Goal: Communication & Community: Answer question/provide support

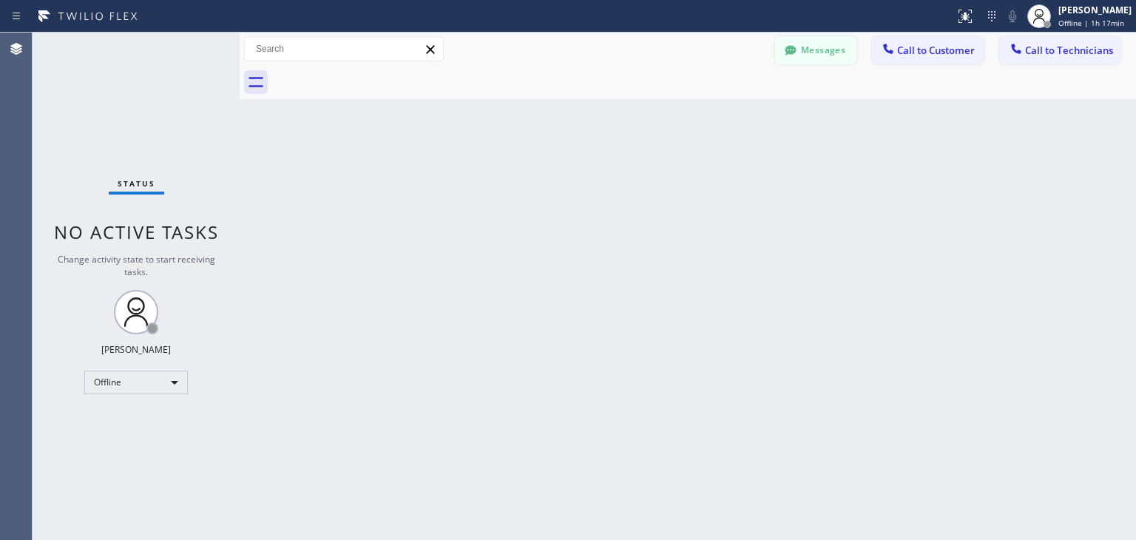
click at [808, 41] on button "Messages" at bounding box center [815, 50] width 81 height 28
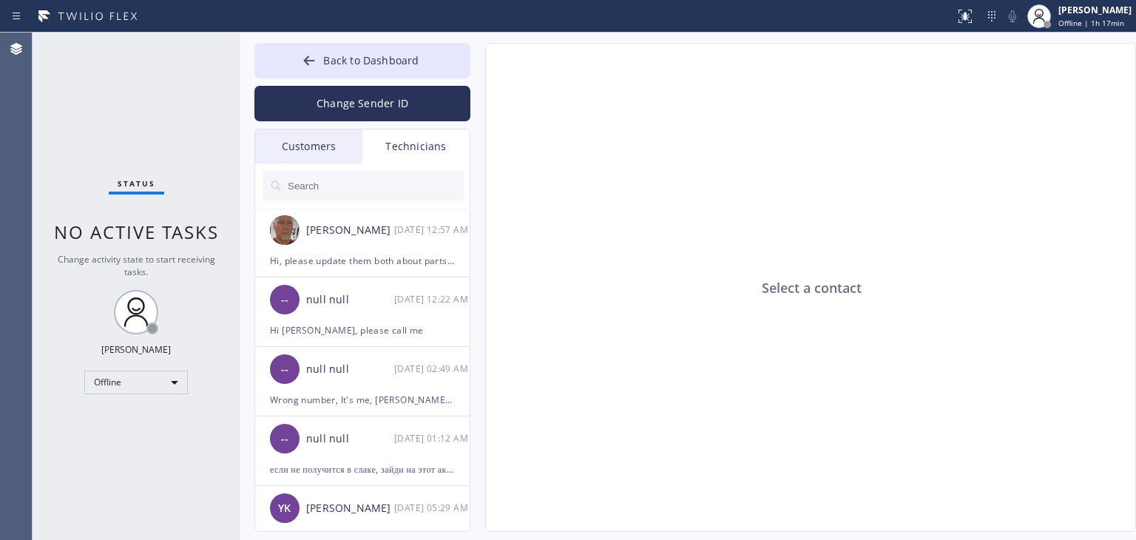
click at [345, 140] on div "Customers" at bounding box center [308, 146] width 107 height 34
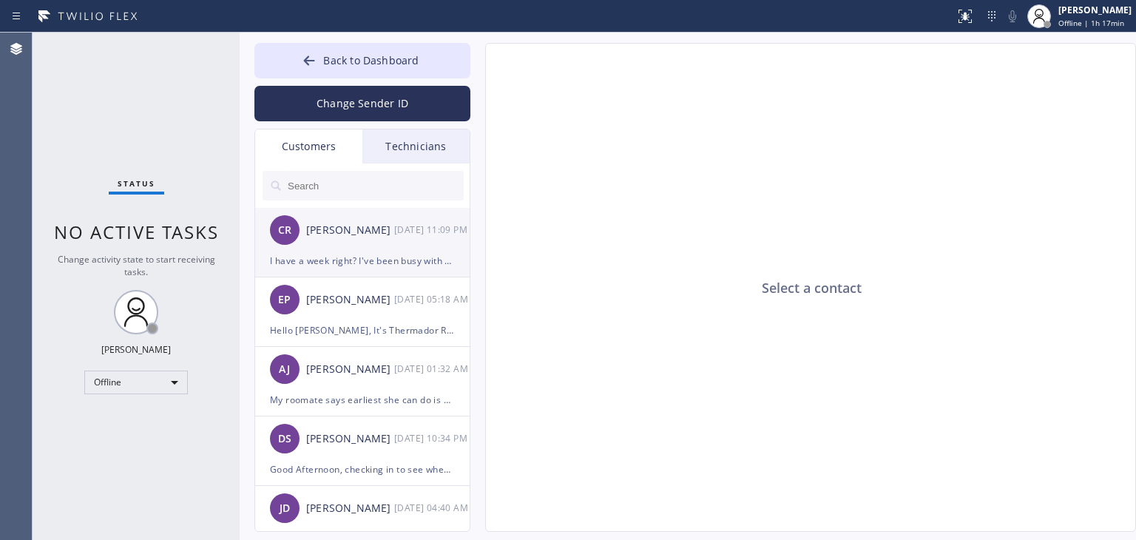
click at [375, 220] on div "CR Charity Reyes 09/24 11:09 PM" at bounding box center [363, 230] width 216 height 44
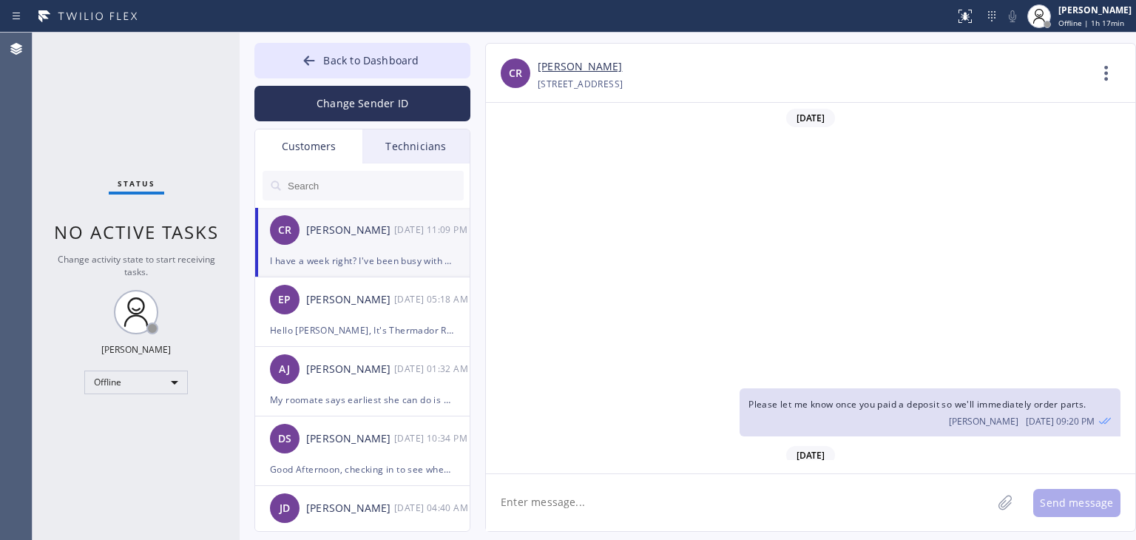
scroll to position [302, 0]
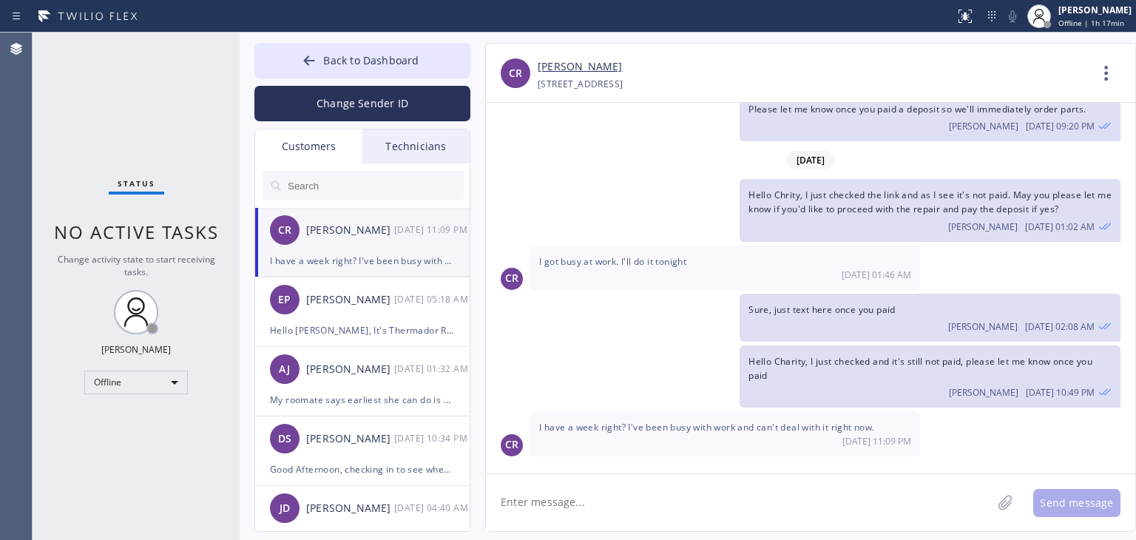
click at [719, 493] on textarea at bounding box center [739, 502] width 506 height 57
type textarea "yes, sure"
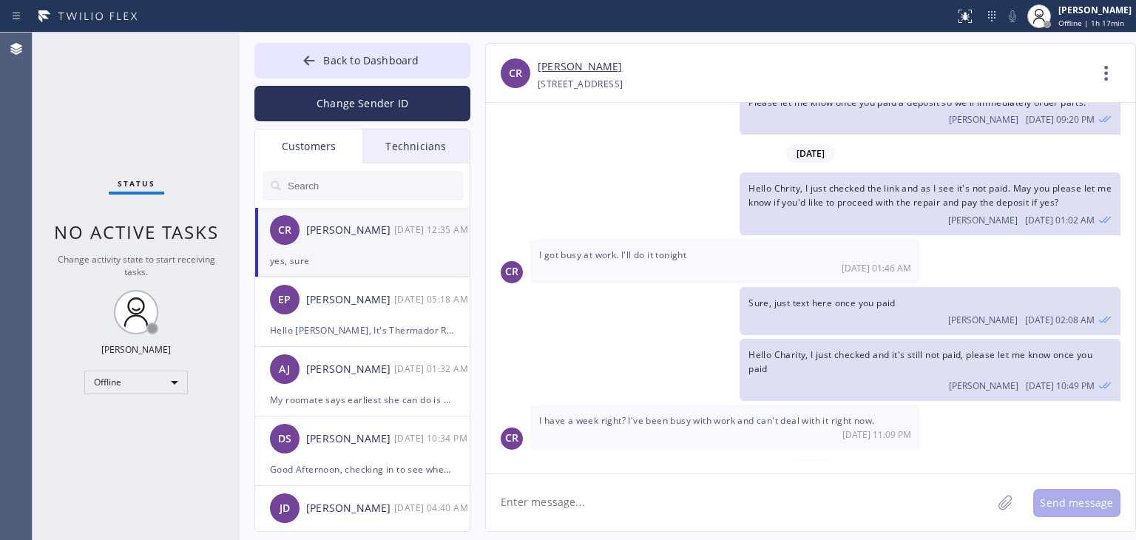
scroll to position [386, 0]
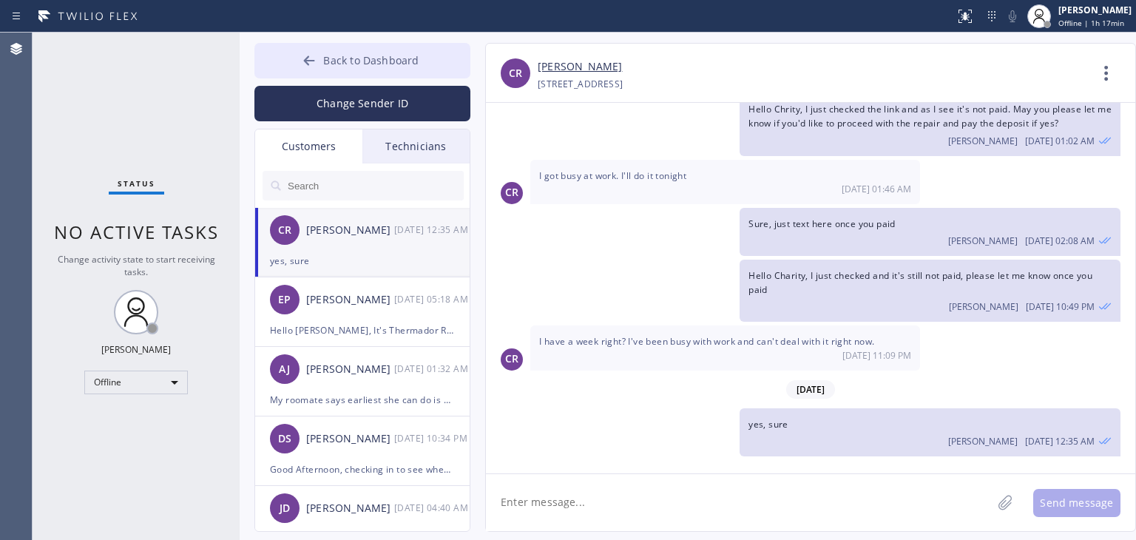
click at [399, 51] on button "Back to Dashboard" at bounding box center [362, 61] width 216 height 36
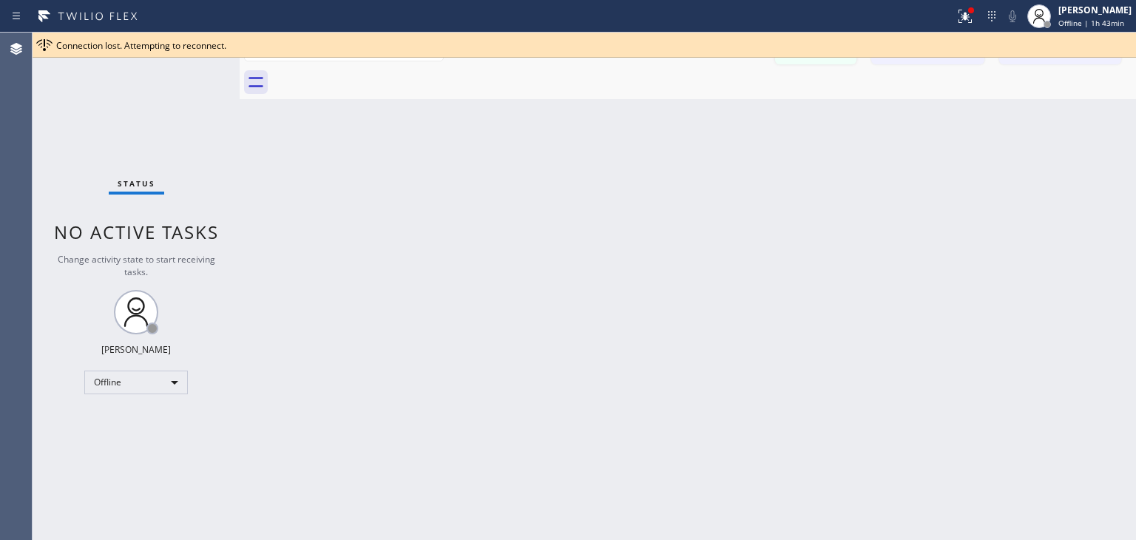
click at [836, 58] on button "Messages" at bounding box center [815, 50] width 81 height 28
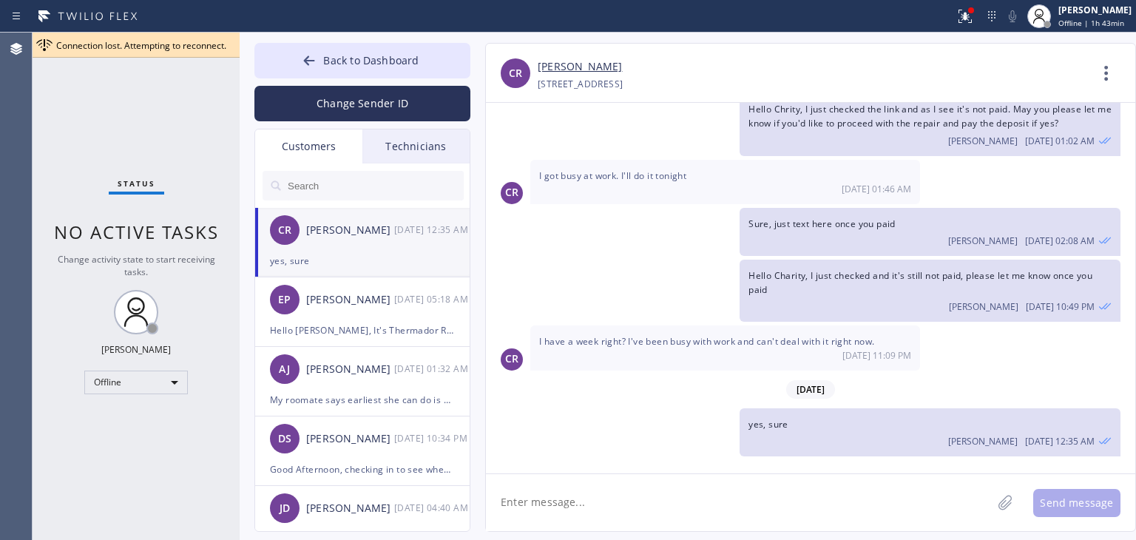
click at [381, 137] on div "Technicians" at bounding box center [415, 146] width 107 height 34
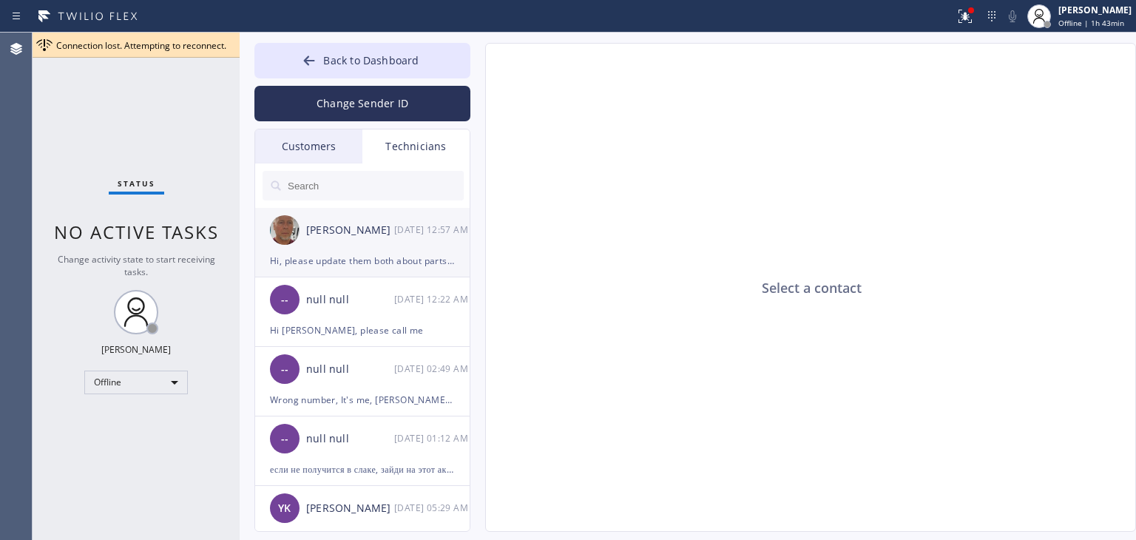
click at [305, 217] on div "Dmitriy Astrakhantsev 09/24 12:57 AM" at bounding box center [363, 230] width 216 height 44
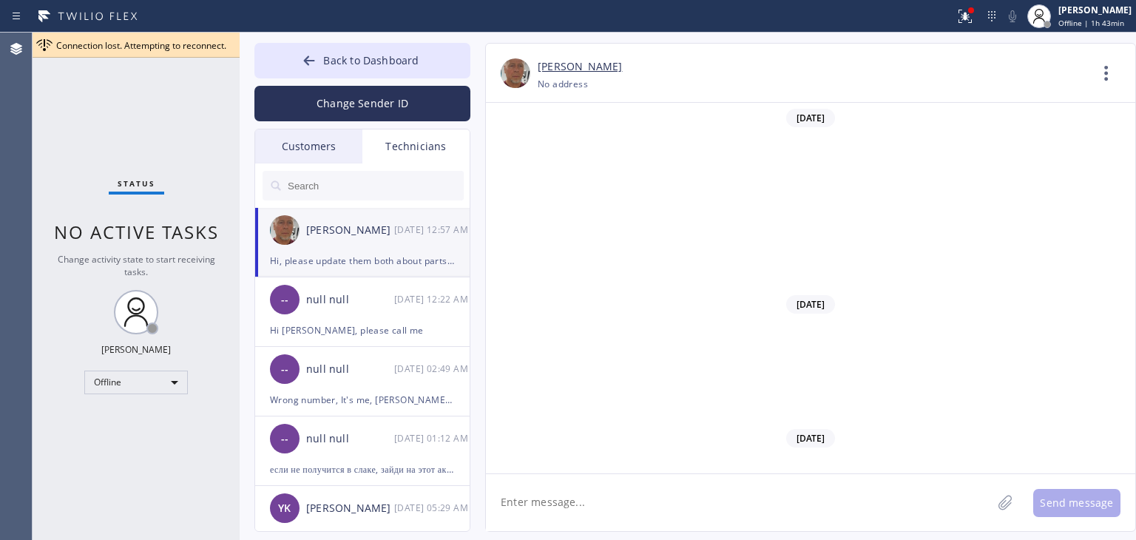
scroll to position [18616, 0]
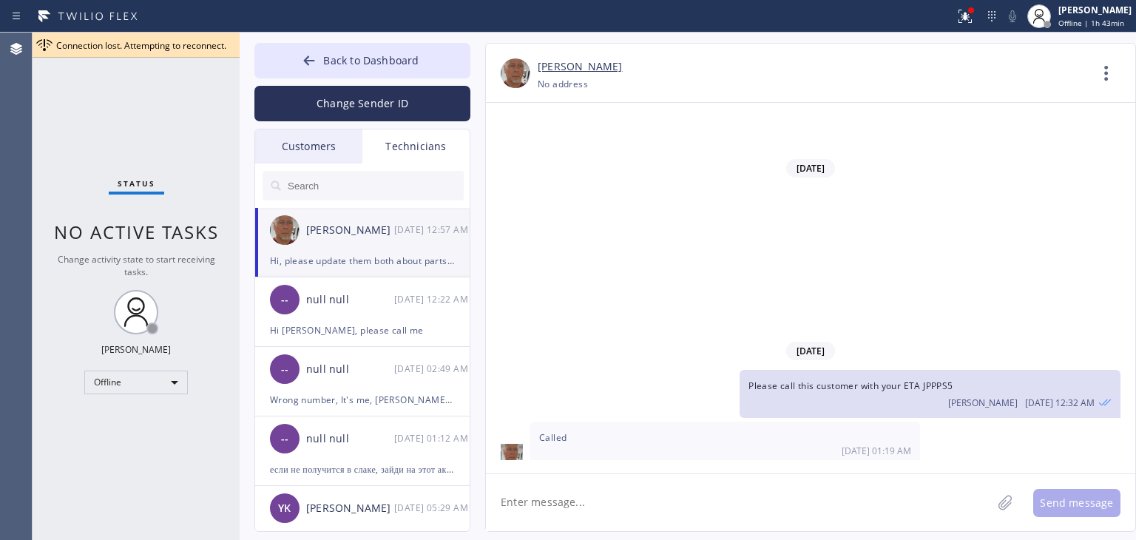
click at [567, 504] on textarea at bounding box center [739, 502] width 506 height 57
click at [733, 490] on textarea "Hi, please call with your ETA" at bounding box center [752, 502] width 533 height 57
paste textarea "L7CJNZ"
type textarea "Hi, please call with your ETA L7CJNZ"
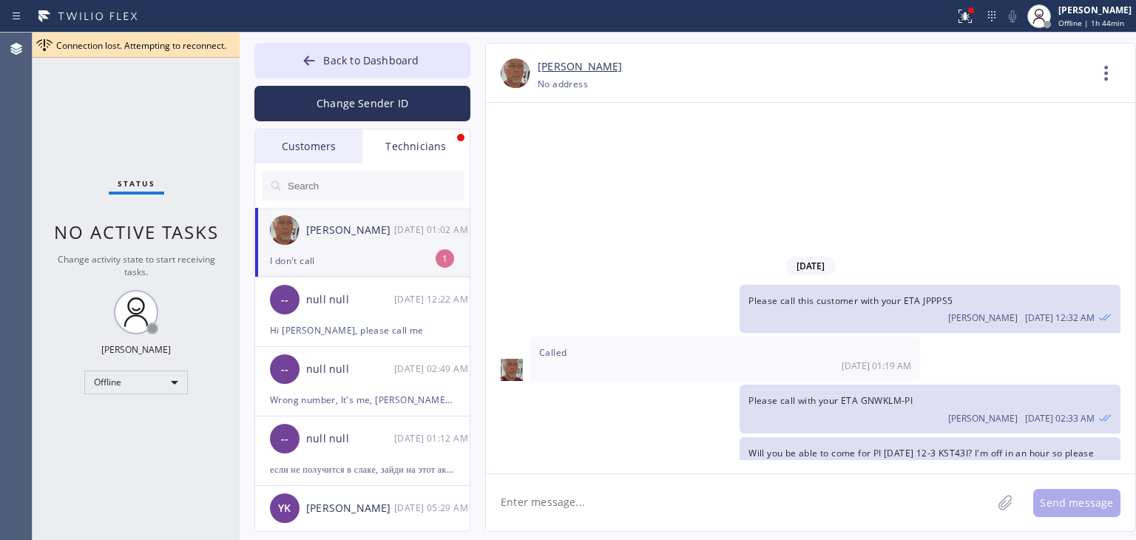
scroll to position [18748, 0]
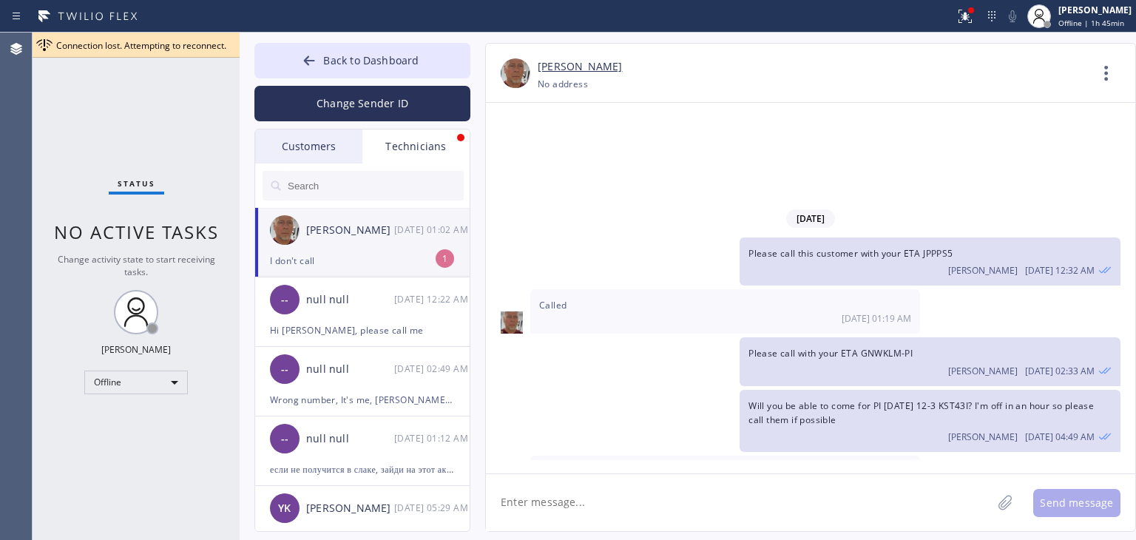
click at [367, 223] on div "[PERSON_NAME]" at bounding box center [350, 230] width 88 height 17
click at [555, 487] on textarea at bounding box center [739, 502] width 506 height 57
click at [772, 520] on textarea at bounding box center [739, 502] width 506 height 57
type textarea "what do you mean?"
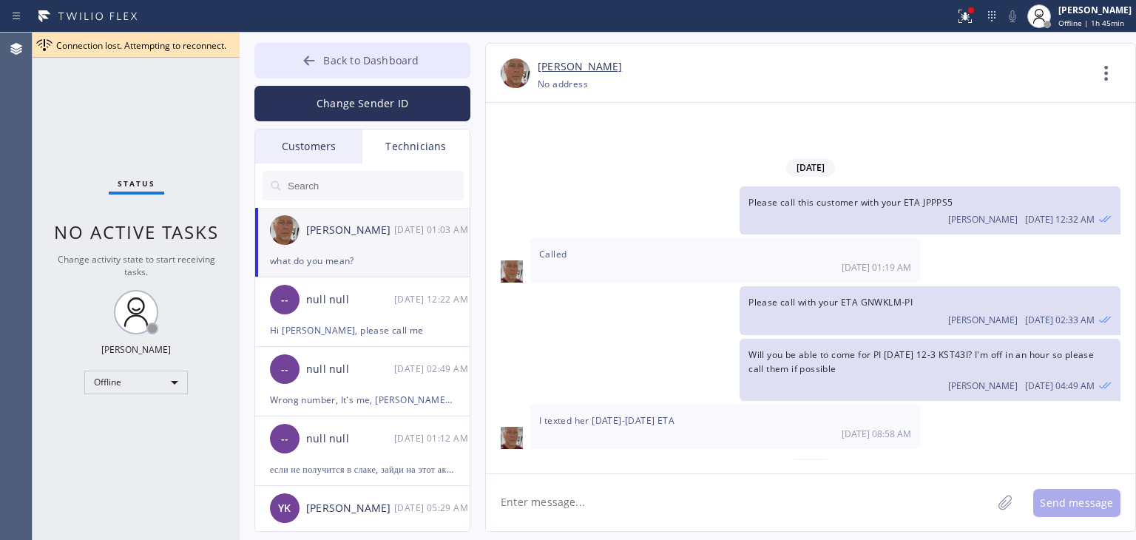
click at [411, 53] on span "Back to Dashboard" at bounding box center [370, 60] width 95 height 14
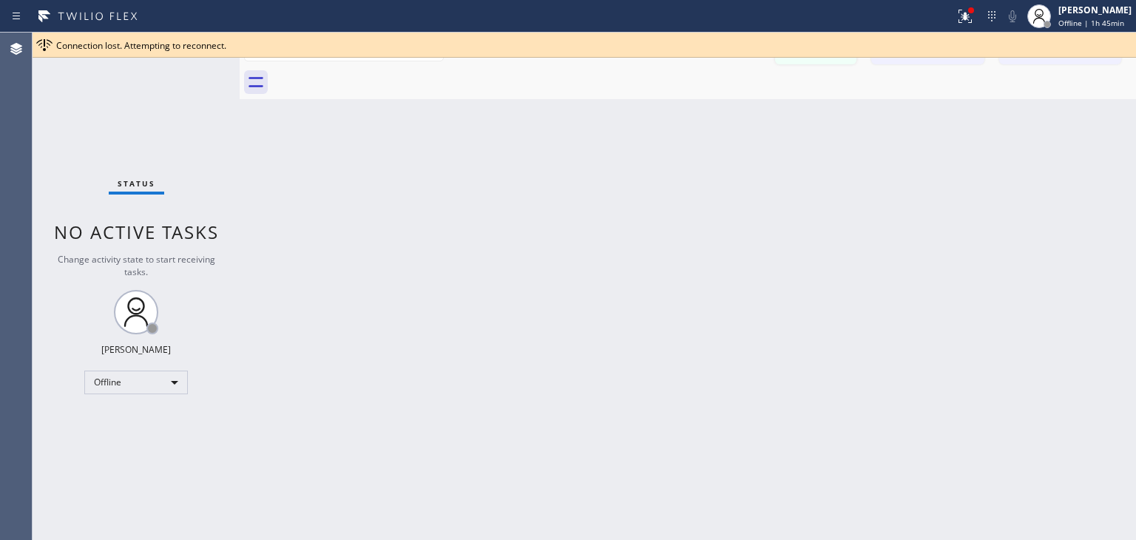
click at [842, 64] on button "Messages" at bounding box center [815, 50] width 81 height 28
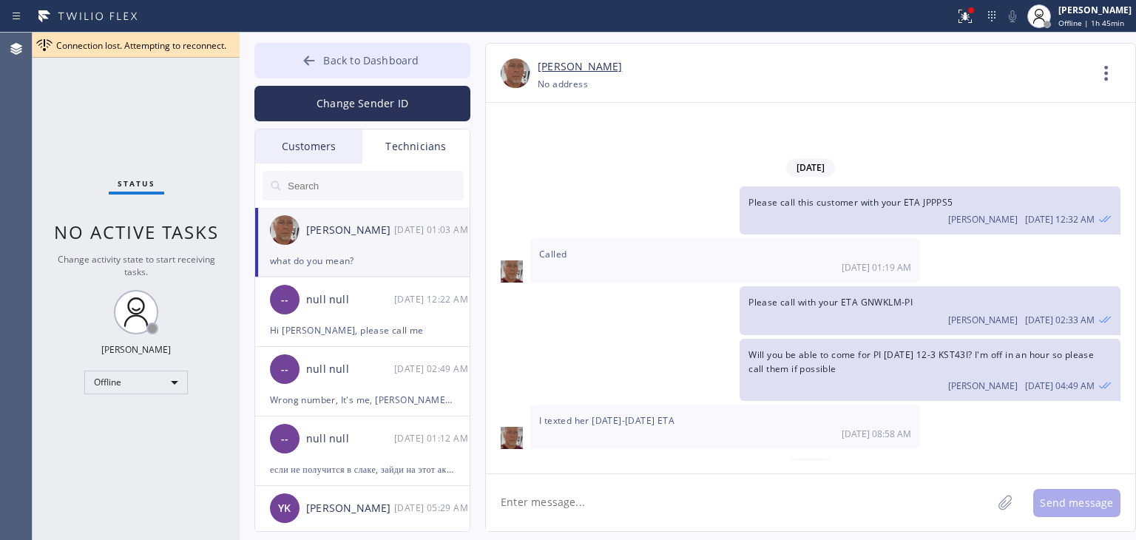
click at [331, 72] on button "Back to Dashboard" at bounding box center [362, 61] width 216 height 36
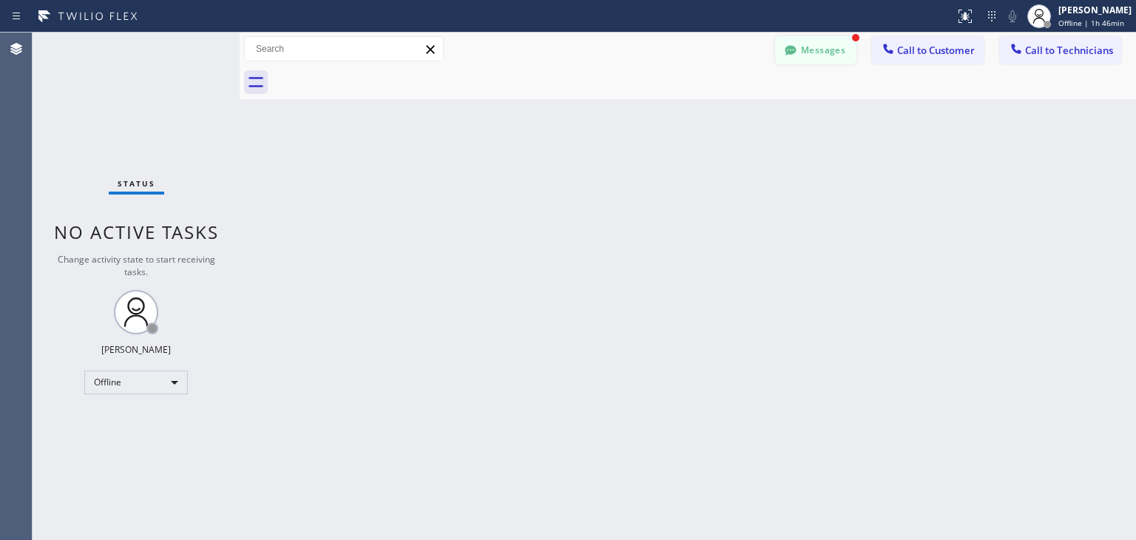
click at [842, 53] on button "Messages" at bounding box center [815, 50] width 81 height 28
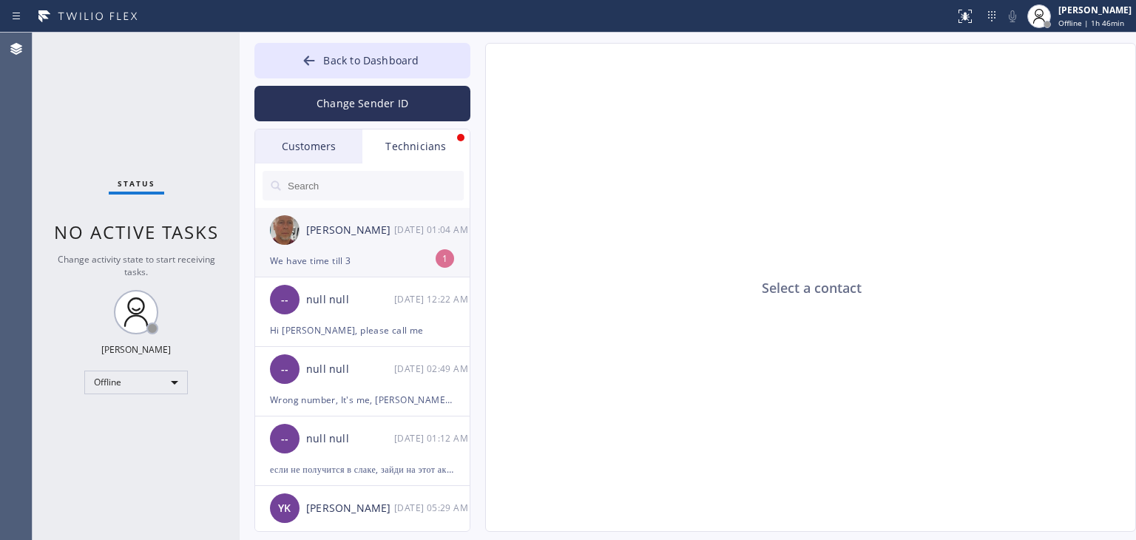
click at [345, 233] on div "[PERSON_NAME]" at bounding box center [350, 230] width 88 height 17
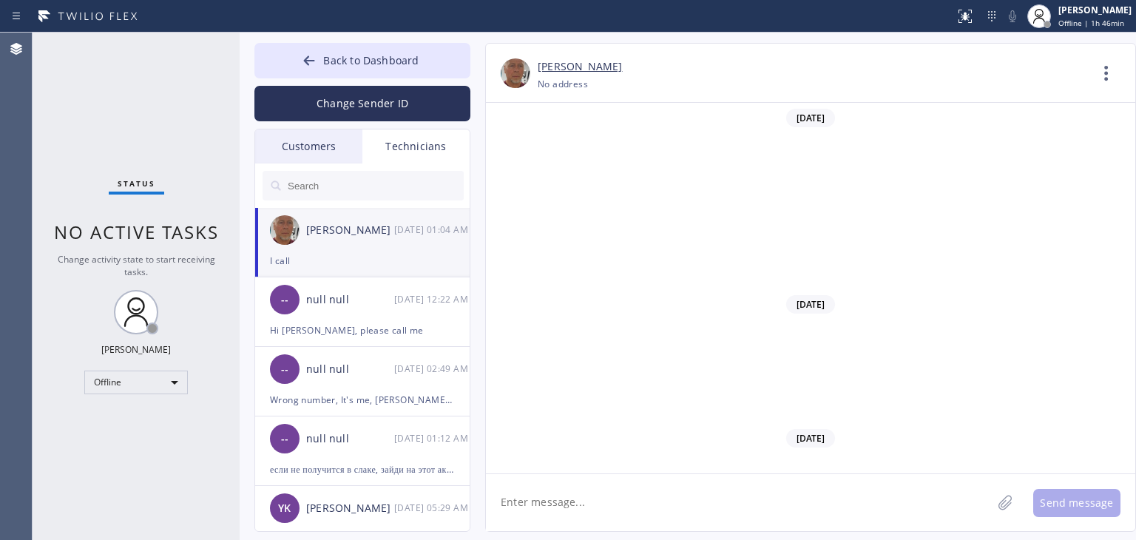
scroll to position [18942, 0]
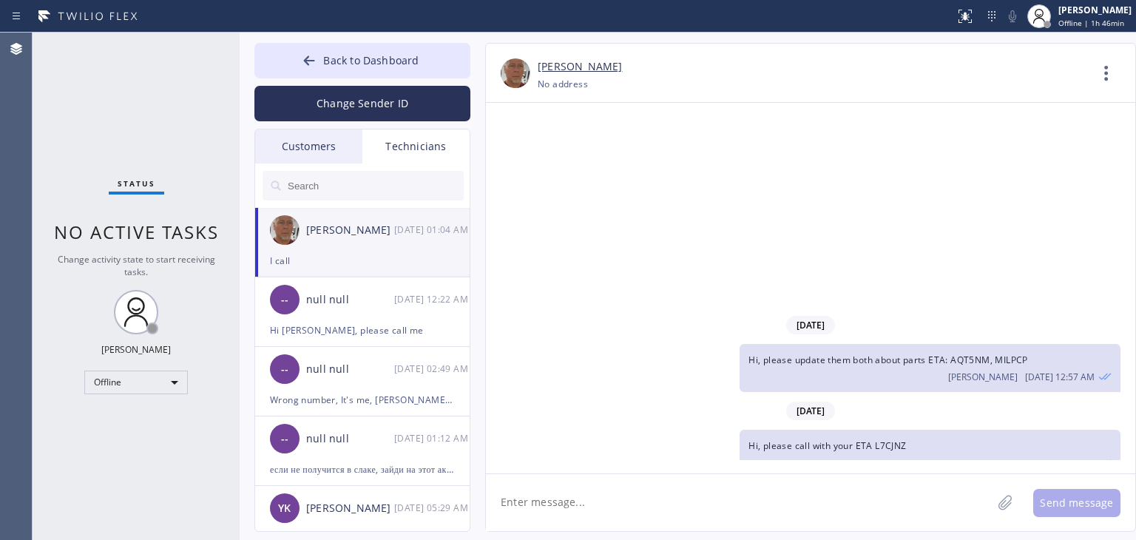
click at [824, 539] on span "what do you mean?" at bounding box center [791, 546] width 84 height 13
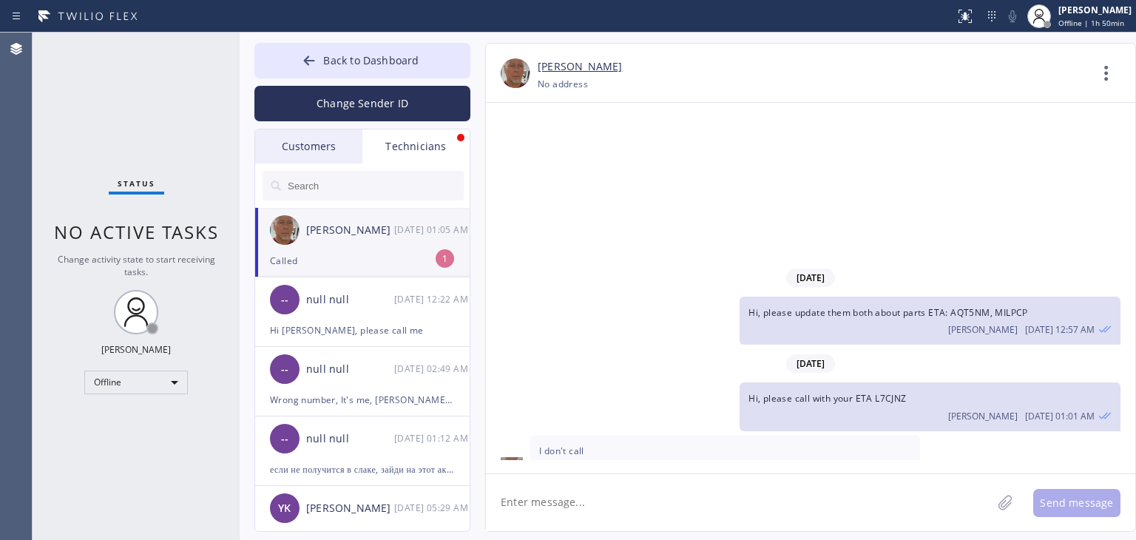
click at [654, 484] on textarea at bounding box center [739, 502] width 506 height 57
click at [402, 272] on li "Dmitriy Astrakhantsev 09/25 01:05 AM Called 1" at bounding box center [363, 243] width 216 height 70
click at [624, 503] on textarea at bounding box center [739, 502] width 506 height 57
type textarea "п"
click at [624, 503] on textarea at bounding box center [739, 502] width 506 height 57
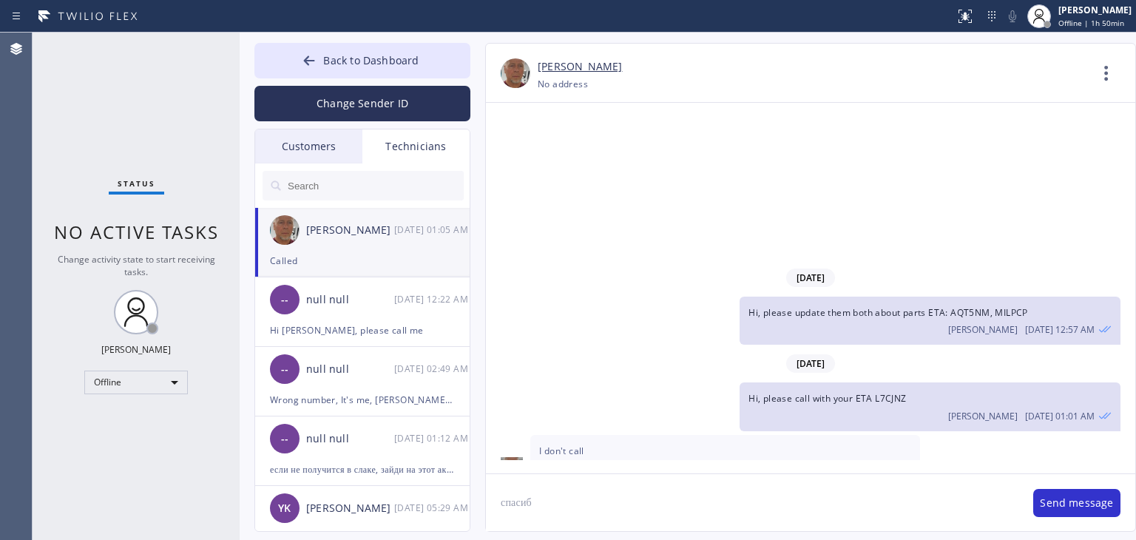
type textarea "спасибо"
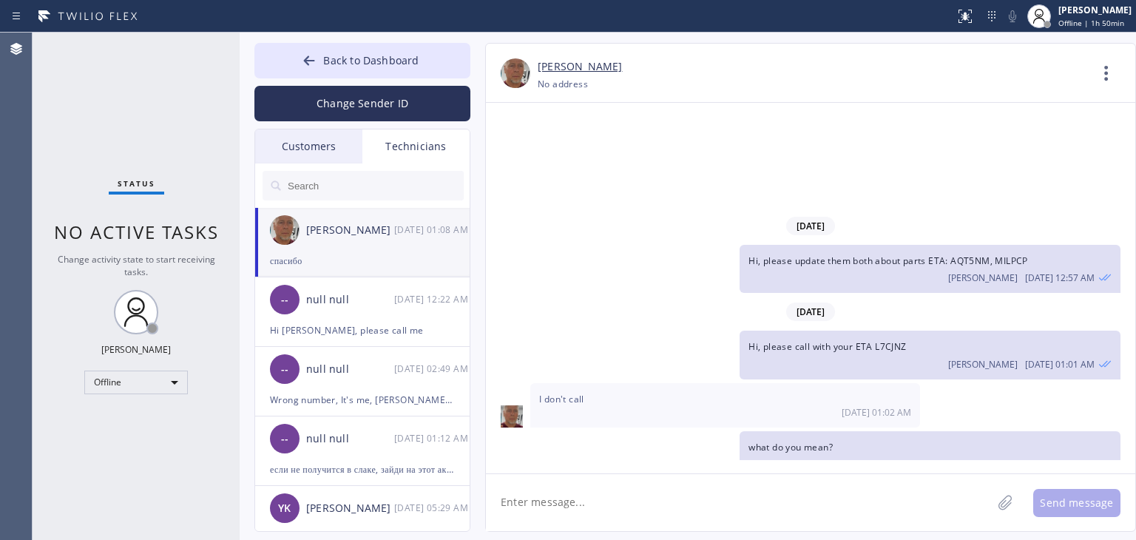
click at [334, 35] on div "Back to Dashboard Change Sender ID Customers Technicians CR Charity Reyes 09/25…" at bounding box center [688, 286] width 896 height 507
click at [337, 43] on button "Back to Dashboard" at bounding box center [362, 61] width 216 height 36
